Goal: Information Seeking & Learning: Find specific page/section

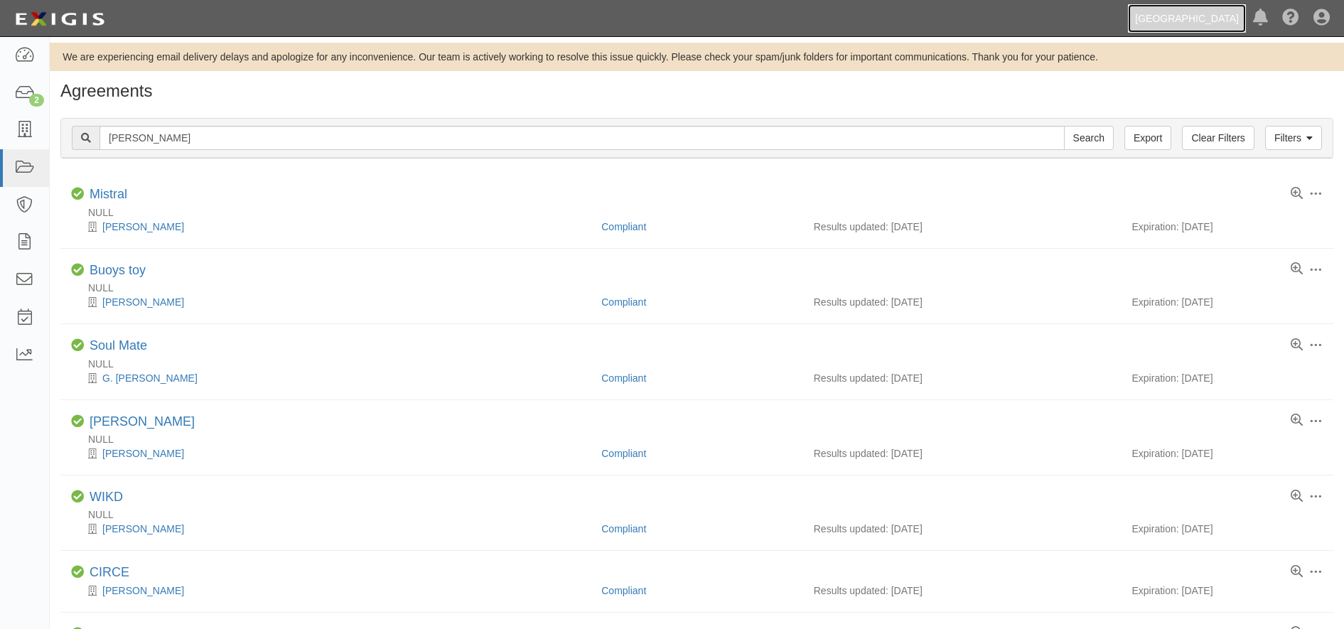
click at [1178, 14] on link "[GEOGRAPHIC_DATA]" at bounding box center [1187, 18] width 118 height 28
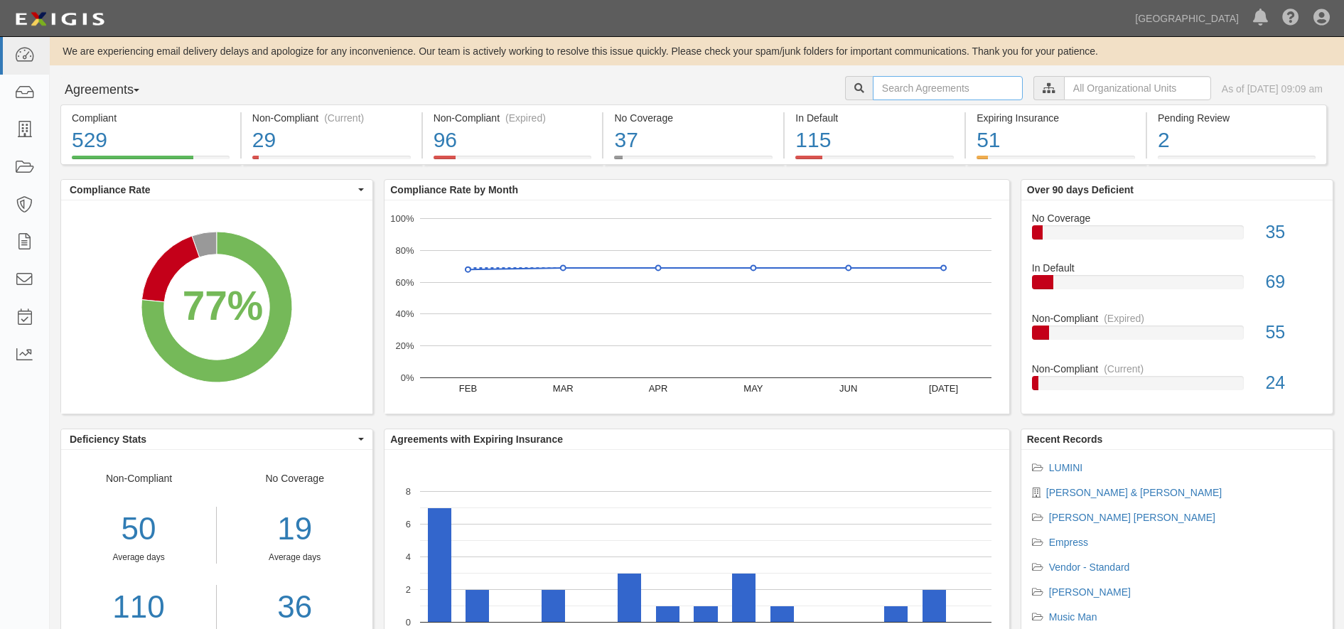
click at [942, 87] on input "text" at bounding box center [948, 88] width 150 height 24
type input "troy"
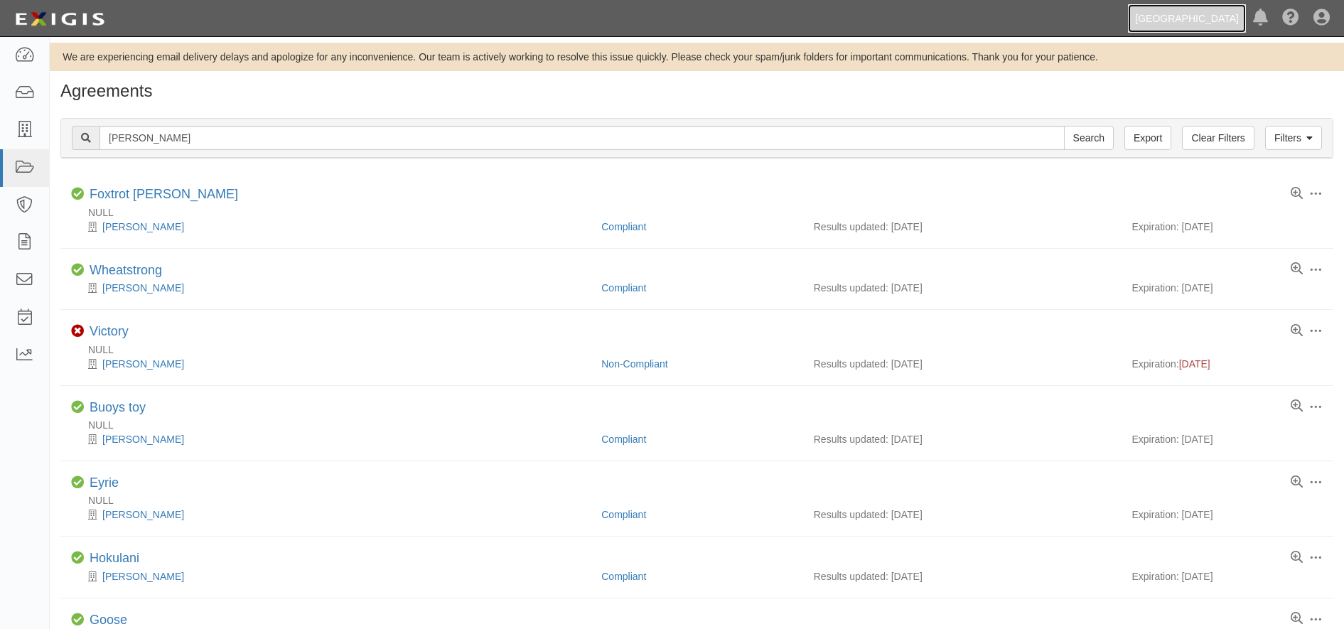
click at [1199, 18] on link "[GEOGRAPHIC_DATA]" at bounding box center [1187, 18] width 118 height 28
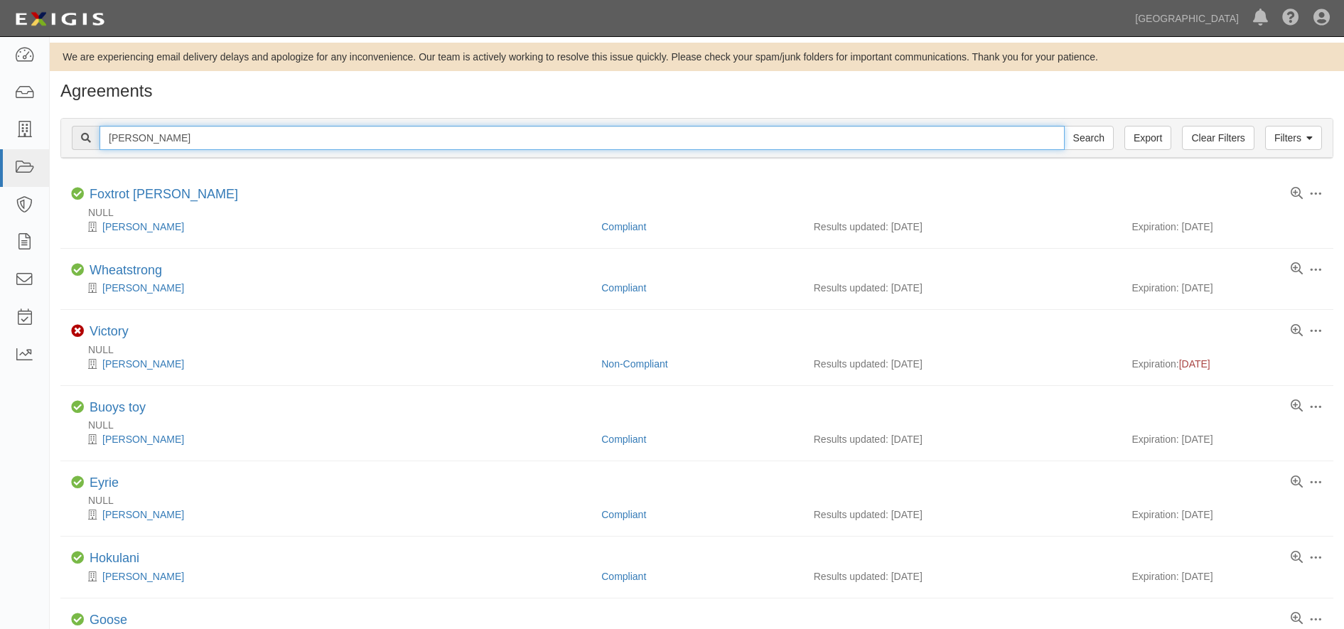
click at [249, 140] on input "troy" at bounding box center [581, 138] width 965 height 24
drag, startPoint x: 249, startPoint y: 140, endPoint x: 35, endPoint y: 123, distance: 214.6
click at [35, 123] on body "Toggle navigation Dashboard Inbox Parties Agreements Coverages Documents Messag…" at bounding box center [672, 566] width 1344 height 1133
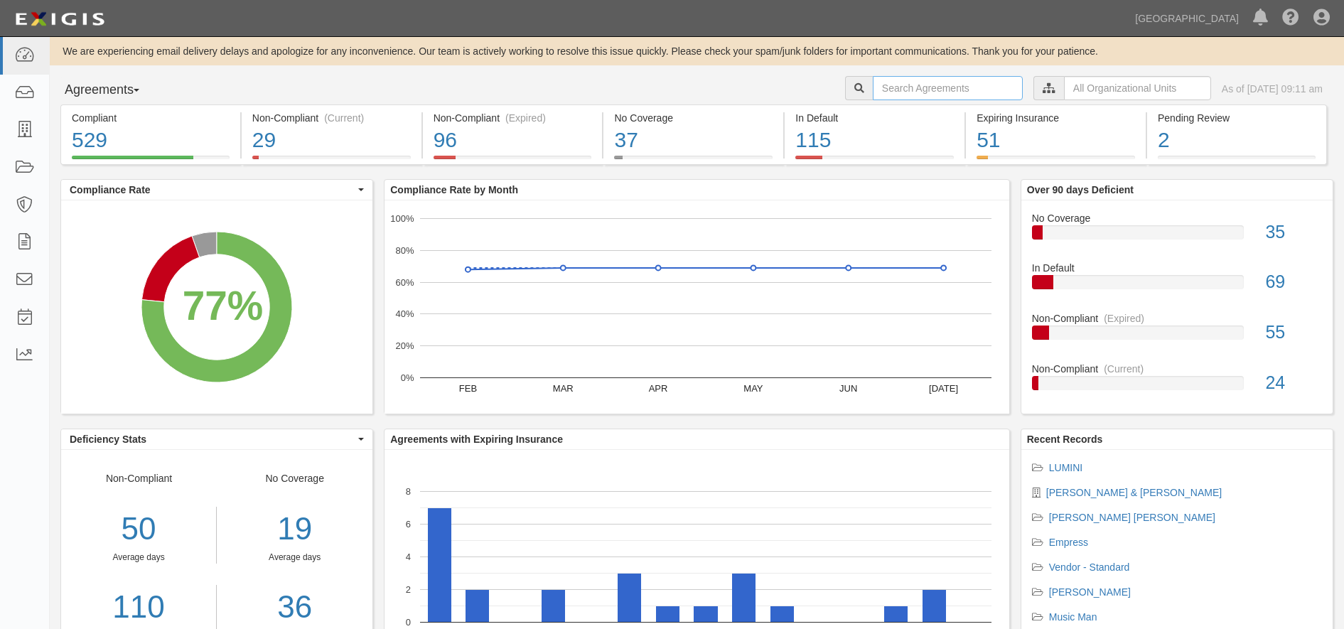
click at [944, 80] on input "text" at bounding box center [948, 88] width 150 height 24
type input "bay area"
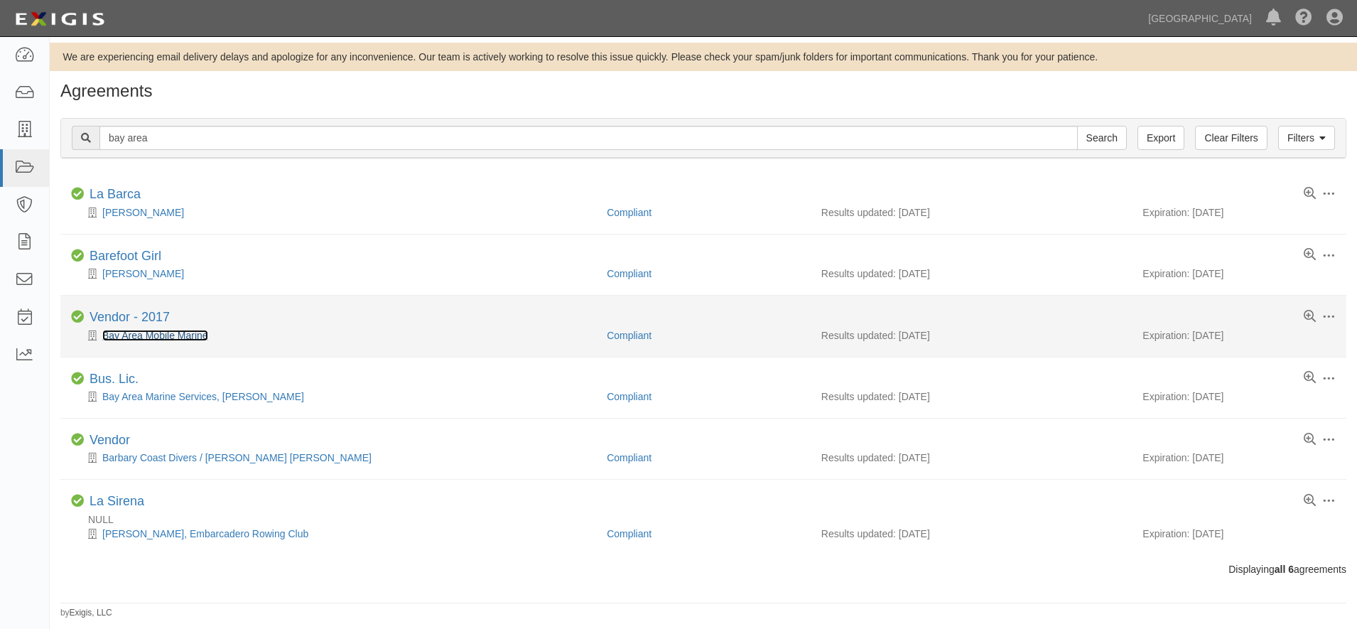
click at [166, 340] on link "Bay Area Mobile Marine" at bounding box center [155, 335] width 106 height 11
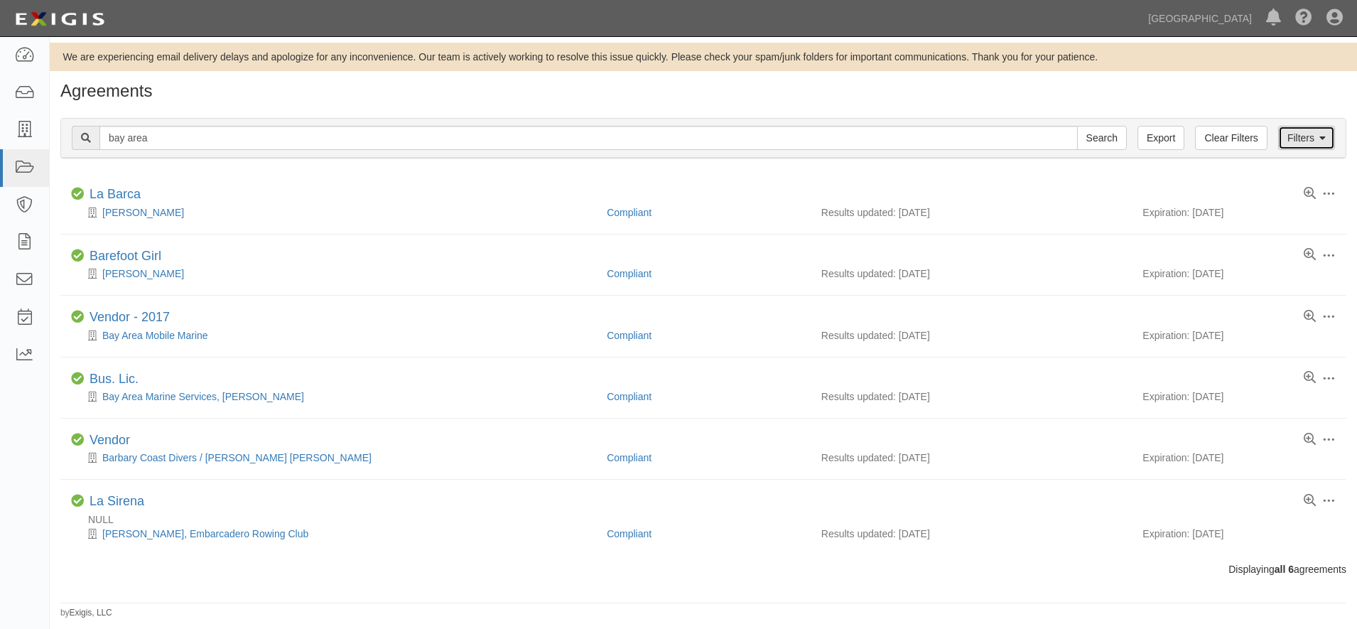
click at [1317, 139] on link "Filters" at bounding box center [1306, 138] width 57 height 24
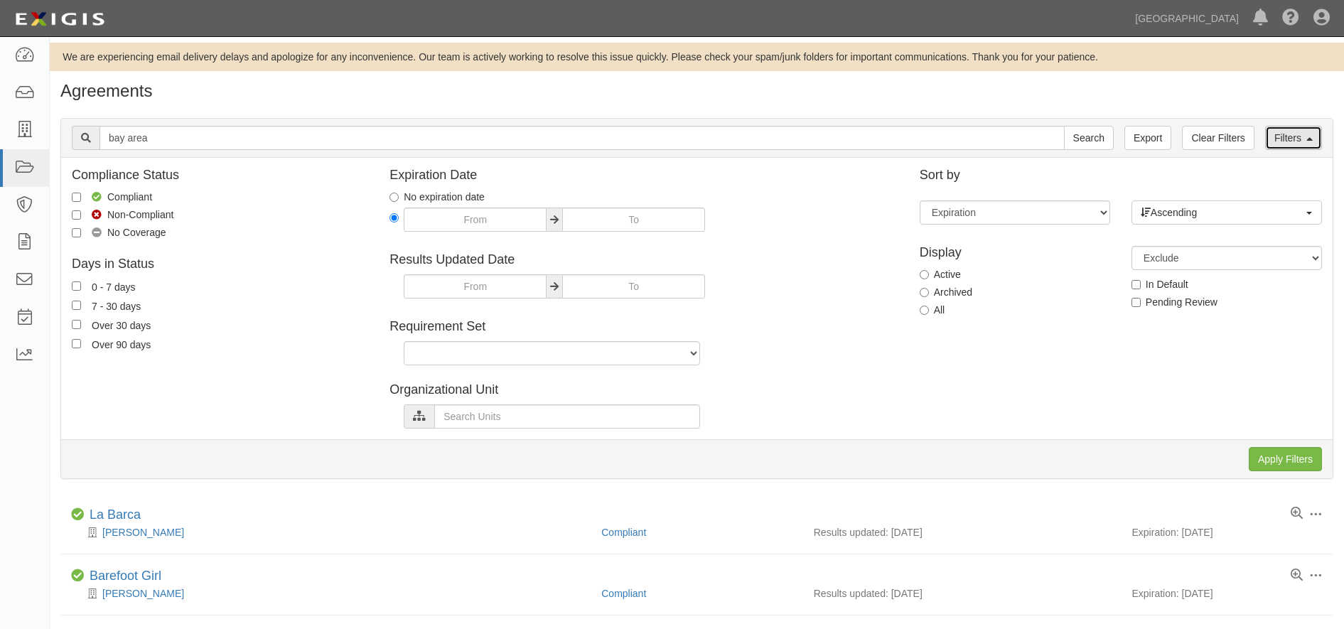
click at [1317, 139] on link "Filters" at bounding box center [1293, 138] width 57 height 24
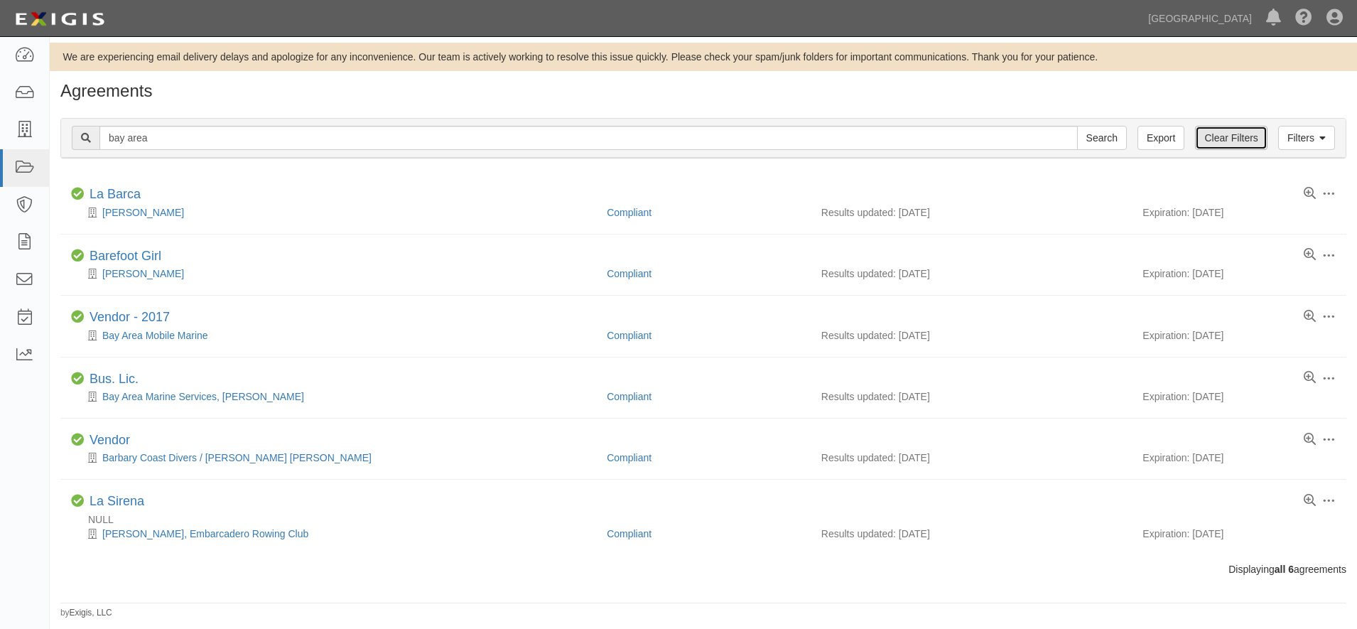
click at [1223, 136] on link "Clear Filters" at bounding box center [1231, 138] width 72 height 24
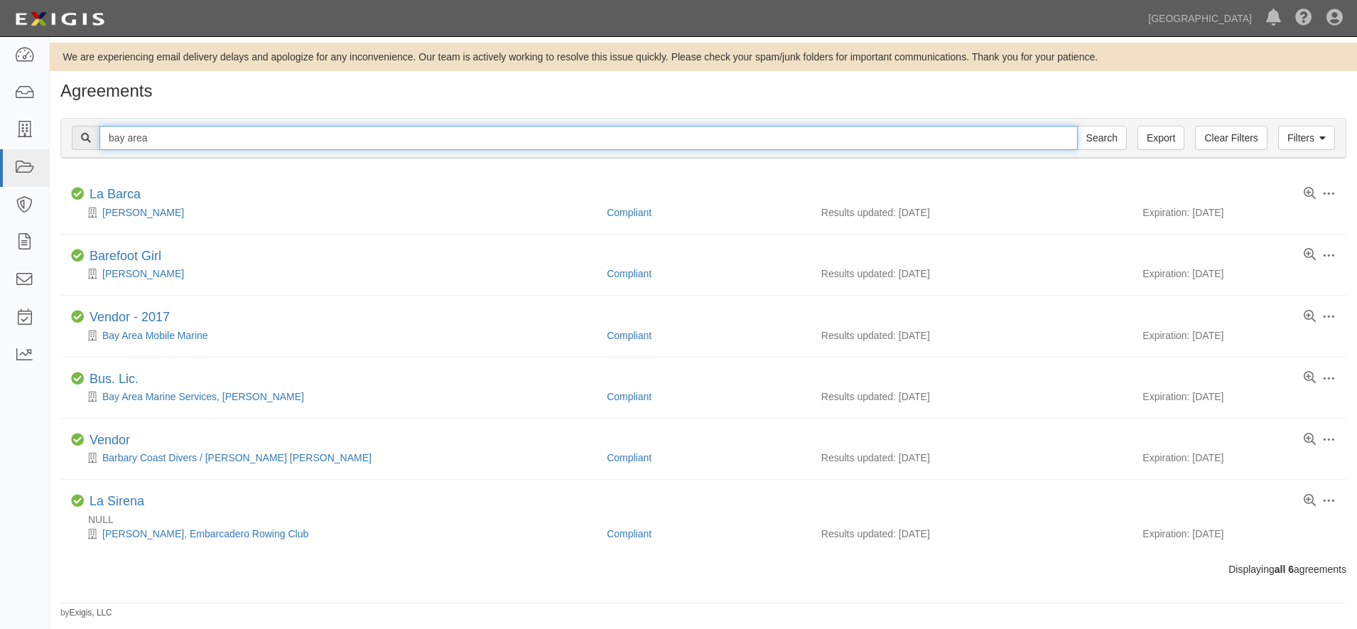
click at [200, 131] on input "bay area" at bounding box center [588, 138] width 978 height 24
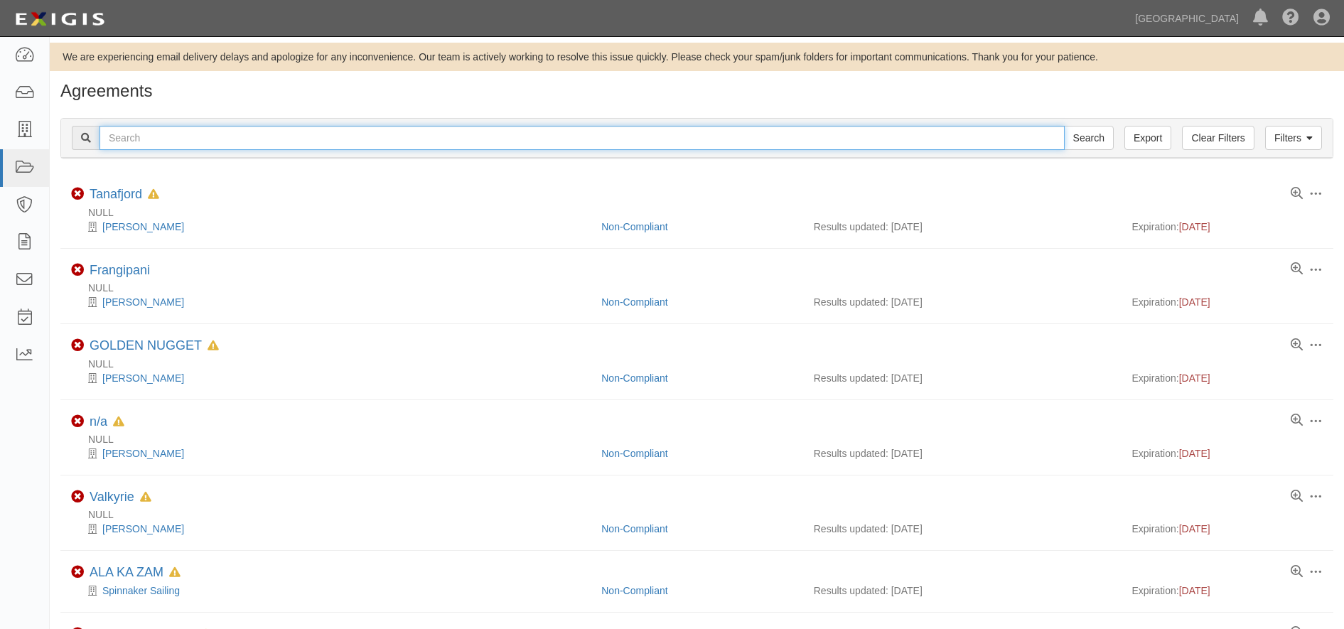
click at [360, 149] on input "text" at bounding box center [581, 138] width 965 height 24
click at [357, 136] on input "text" at bounding box center [581, 138] width 965 height 24
type input "bay area detail"
click at [1064, 126] on input "Search" at bounding box center [1089, 138] width 50 height 24
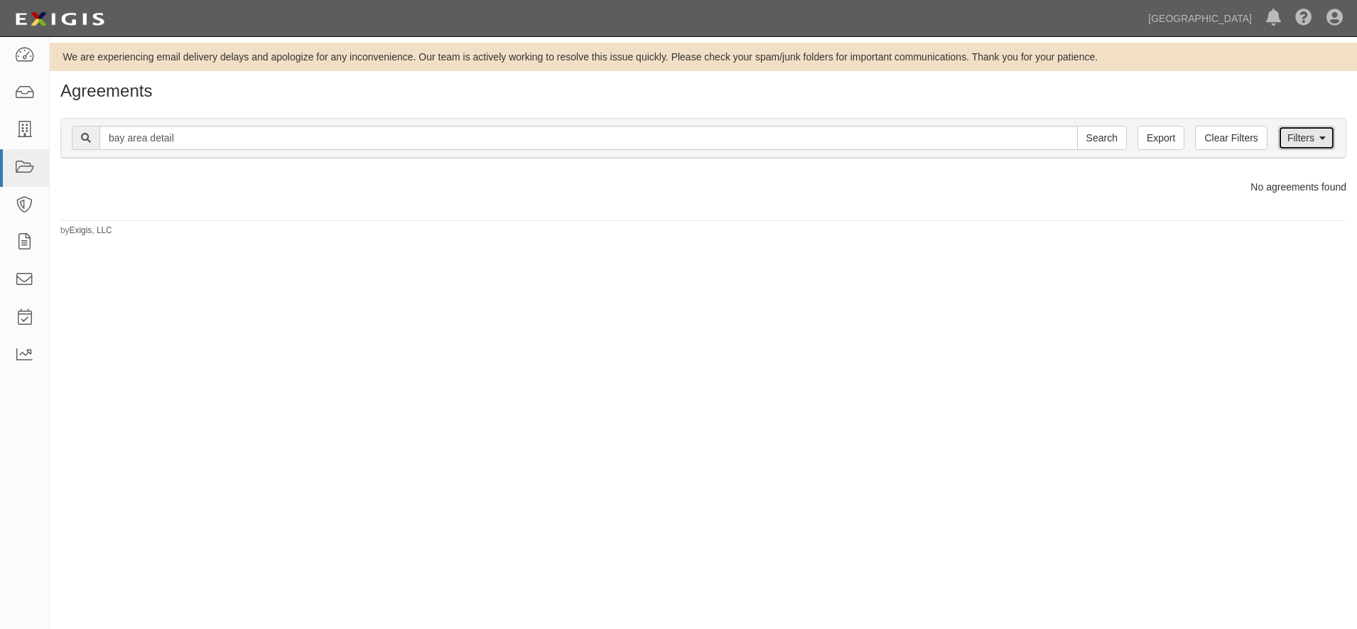
click at [1322, 136] on icon at bounding box center [1323, 139] width 6 height 10
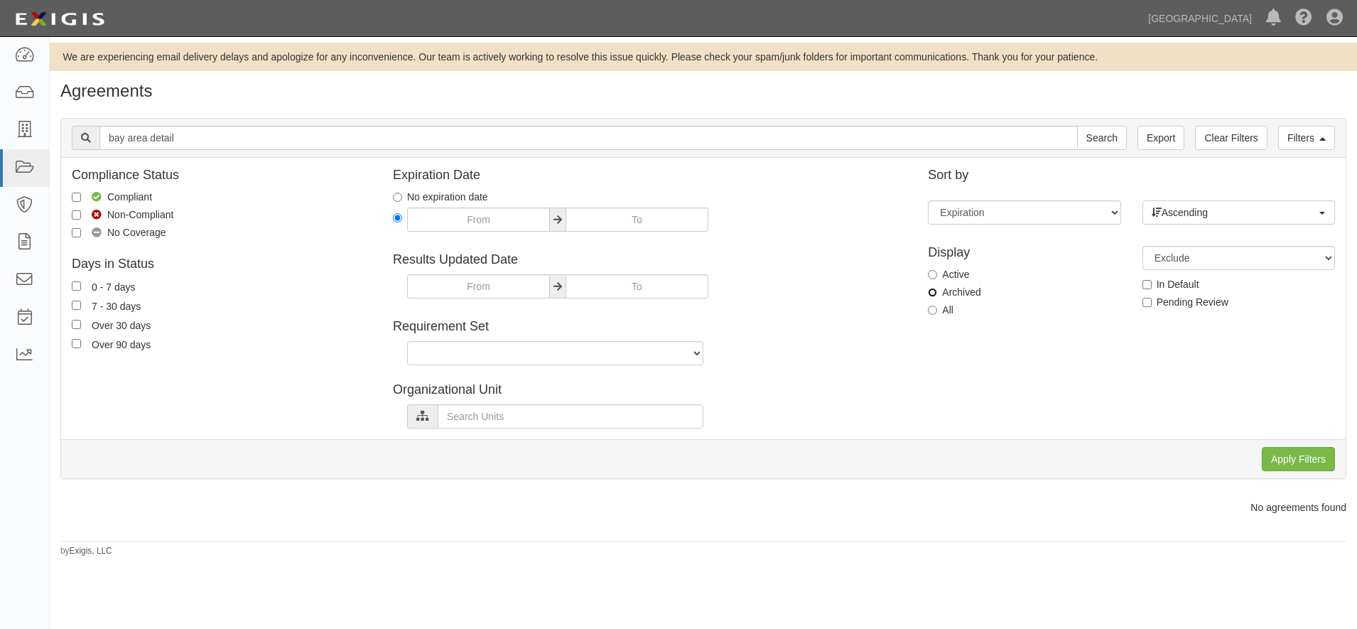
click at [929, 288] on input "Archived" at bounding box center [932, 292] width 9 height 9
radio input "true"
click at [1307, 463] on input "Apply Filters" at bounding box center [1298, 459] width 73 height 24
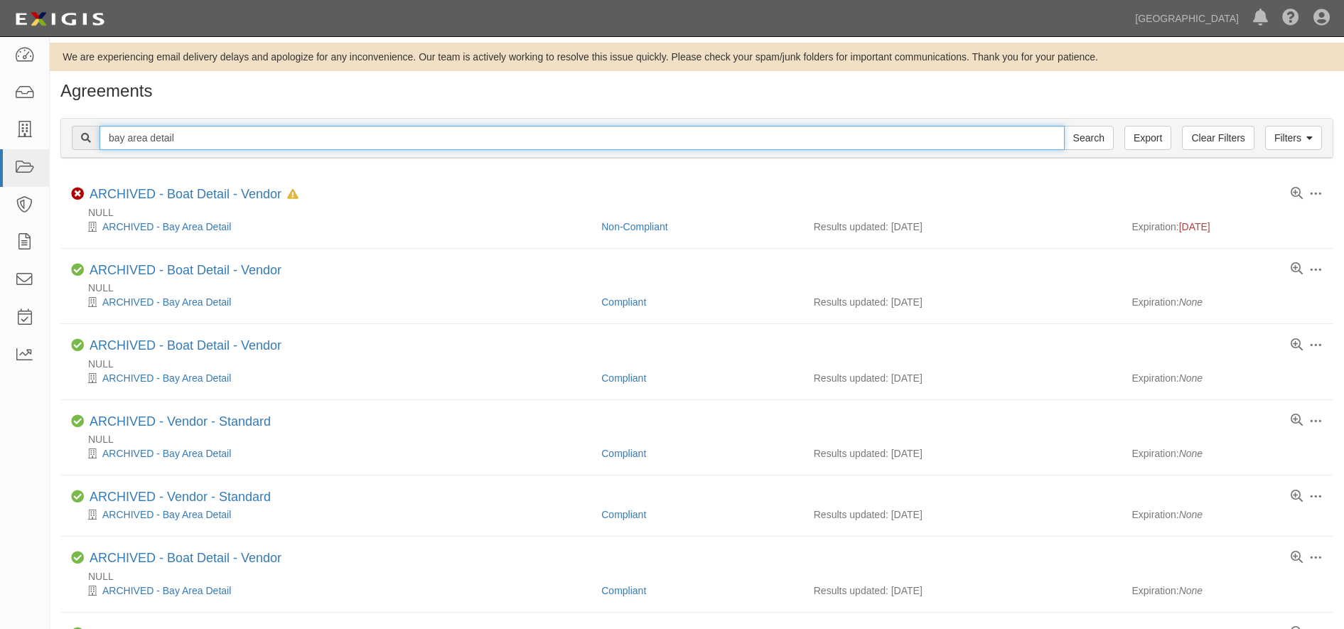
click at [765, 139] on input "bay area detail" at bounding box center [581, 138] width 965 height 24
